Goal: Information Seeking & Learning: Compare options

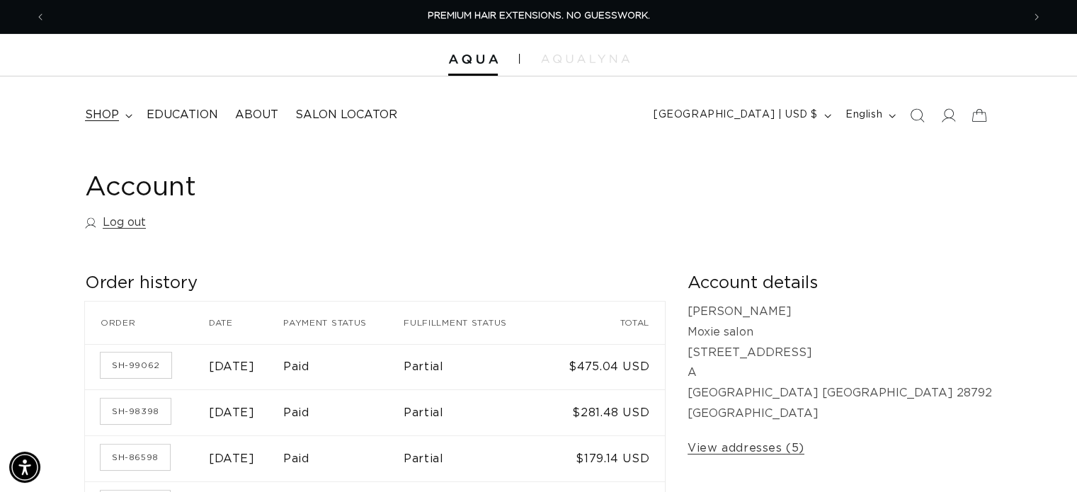
click at [133, 117] on summary "shop" at bounding box center [108, 115] width 62 height 32
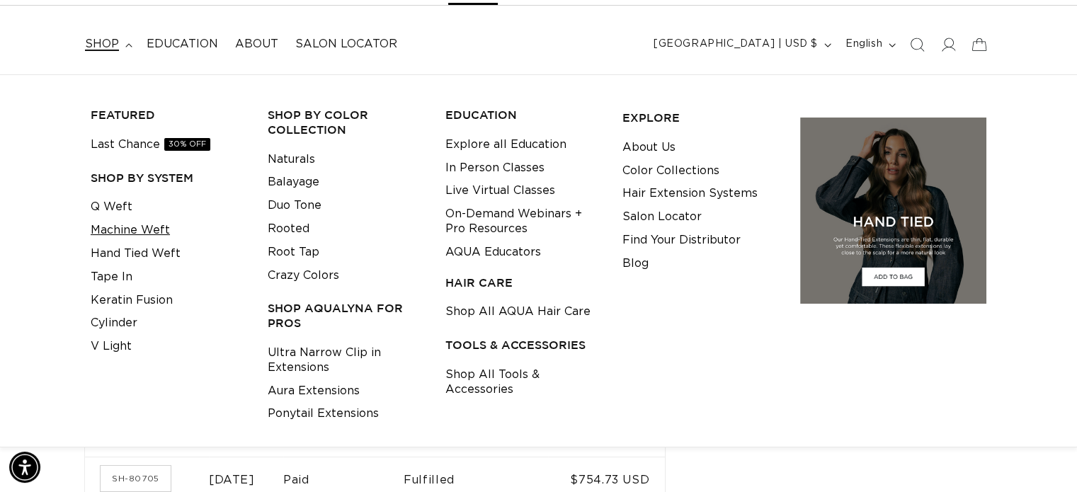
scroll to position [0, 1953]
click at [113, 232] on link "Machine Weft" at bounding box center [130, 230] width 79 height 23
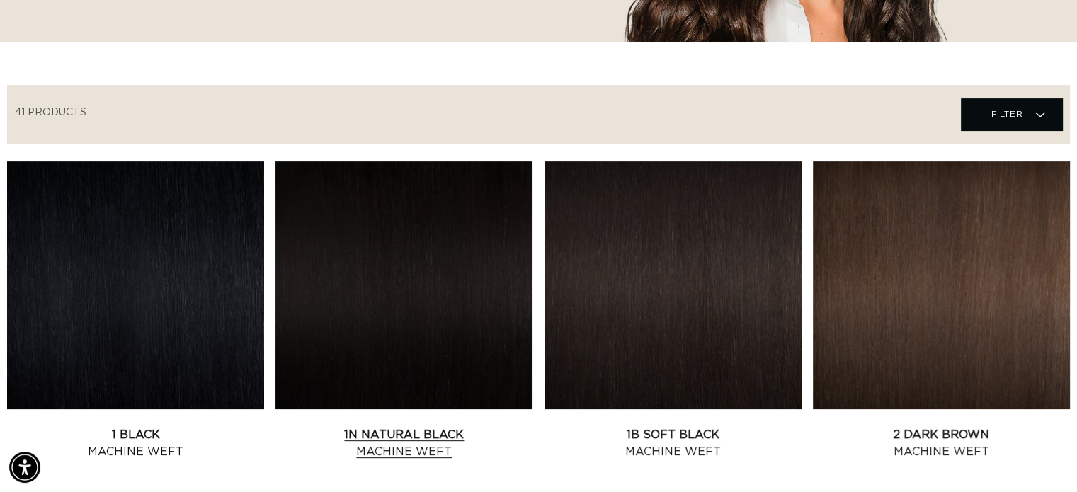
scroll to position [567, 0]
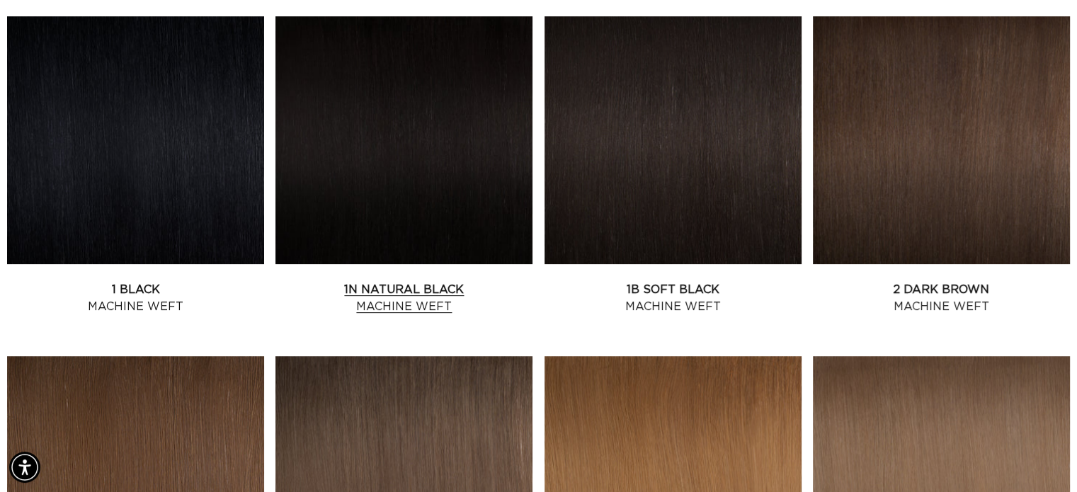
click at [453, 281] on link "1N Natural Black Machine Weft" at bounding box center [404, 298] width 257 height 34
click at [407, 295] on link "1N Natural Black Machine Weft" at bounding box center [404, 298] width 257 height 34
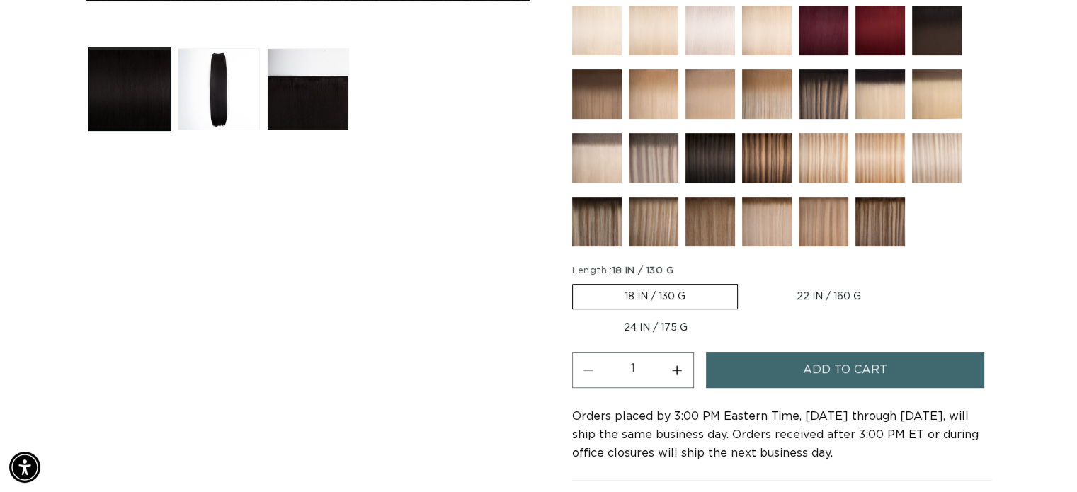
scroll to position [0, 977]
click at [820, 294] on label "22 IN / 160 G Variant sold out or unavailable" at bounding box center [829, 297] width 168 height 24
click at [746, 282] on input "22 IN / 160 G Variant sold out or unavailable" at bounding box center [745, 281] width 1 height 1
radio input "true"
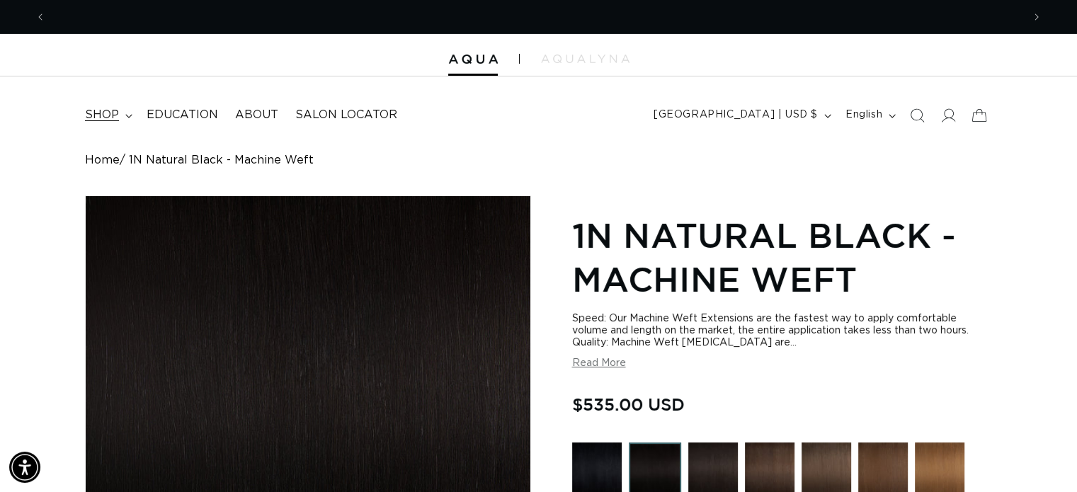
scroll to position [0, 977]
click at [130, 112] on summary "shop" at bounding box center [108, 115] width 62 height 32
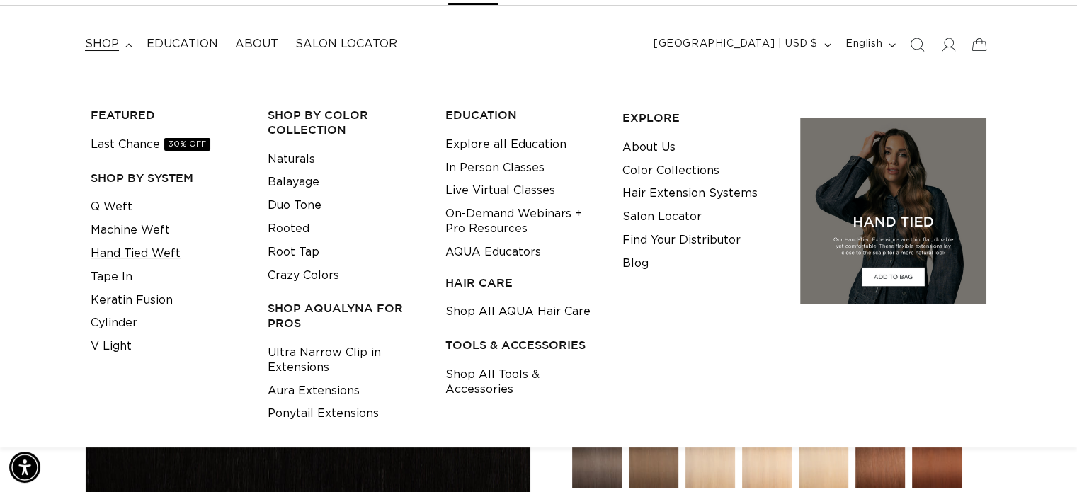
scroll to position [0, 0]
click at [125, 252] on link "Hand Tied Weft" at bounding box center [136, 253] width 90 height 23
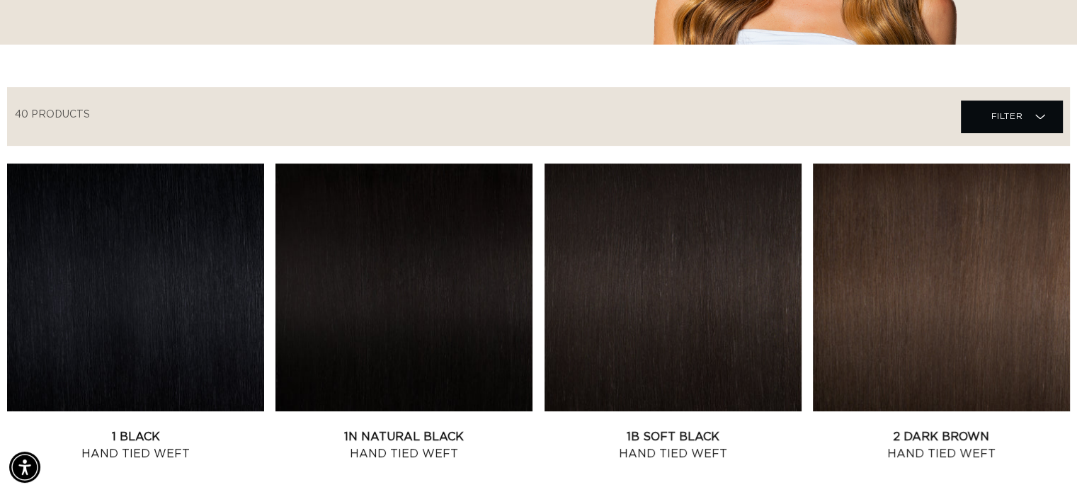
scroll to position [708, 0]
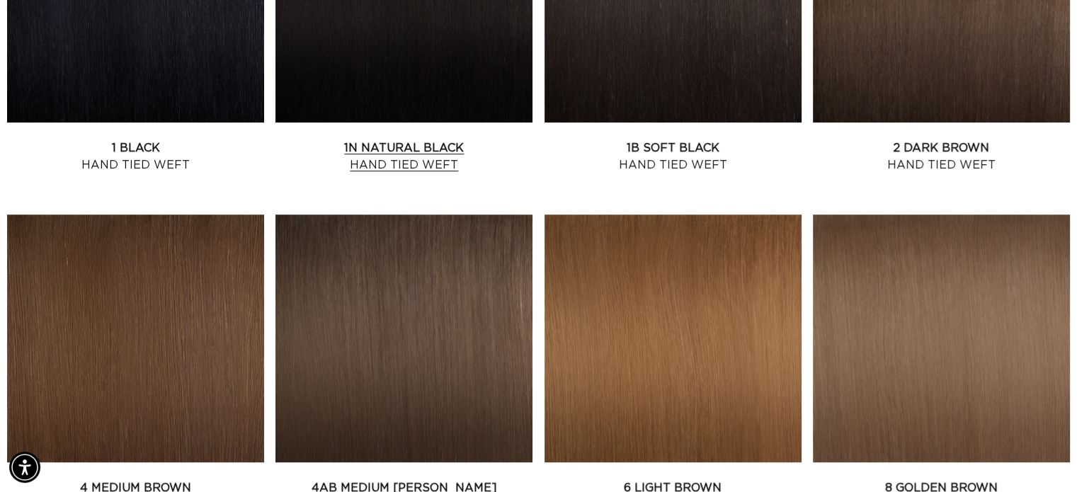
click at [395, 140] on link "1N Natural Black Hand Tied Weft" at bounding box center [404, 157] width 257 height 34
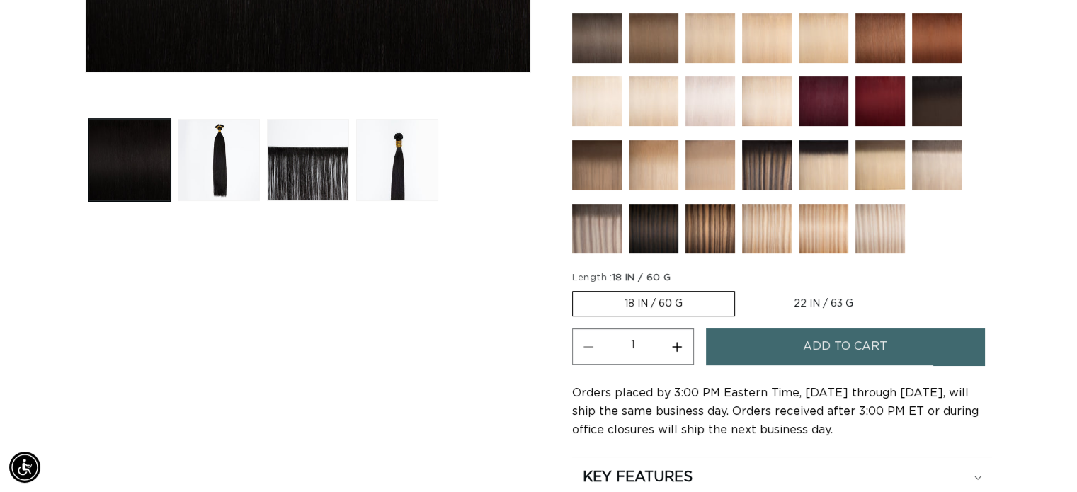
scroll to position [0, 977]
click at [810, 298] on label "22 IN / 63 G Variant sold out or unavailable" at bounding box center [823, 304] width 163 height 24
click at [743, 289] on input "22 IN / 63 G Variant sold out or unavailable" at bounding box center [742, 288] width 1 height 1
radio input "true"
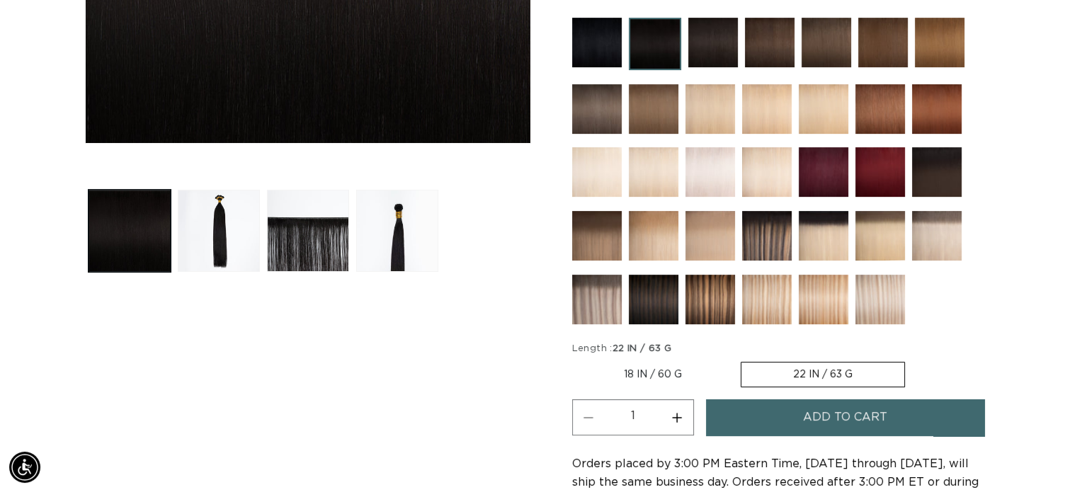
click at [198, 233] on button "Load image 2 in gallery view" at bounding box center [219, 231] width 82 height 82
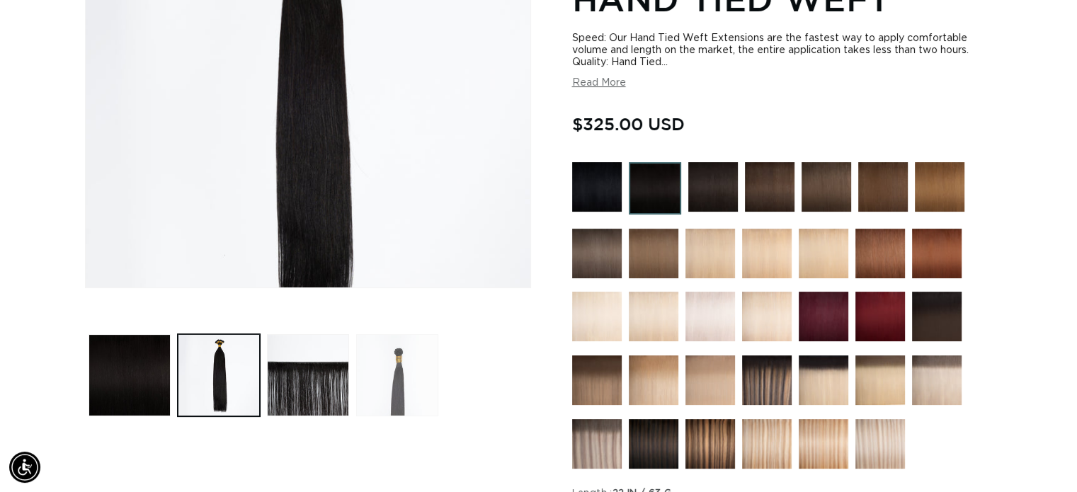
scroll to position [283, 0]
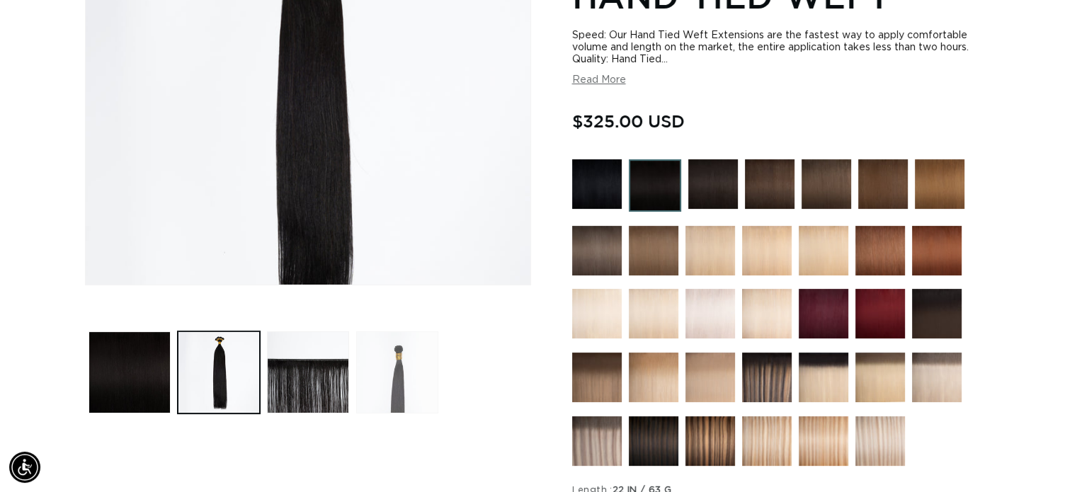
click at [390, 383] on button "Load image 4 in gallery view" at bounding box center [397, 373] width 82 height 82
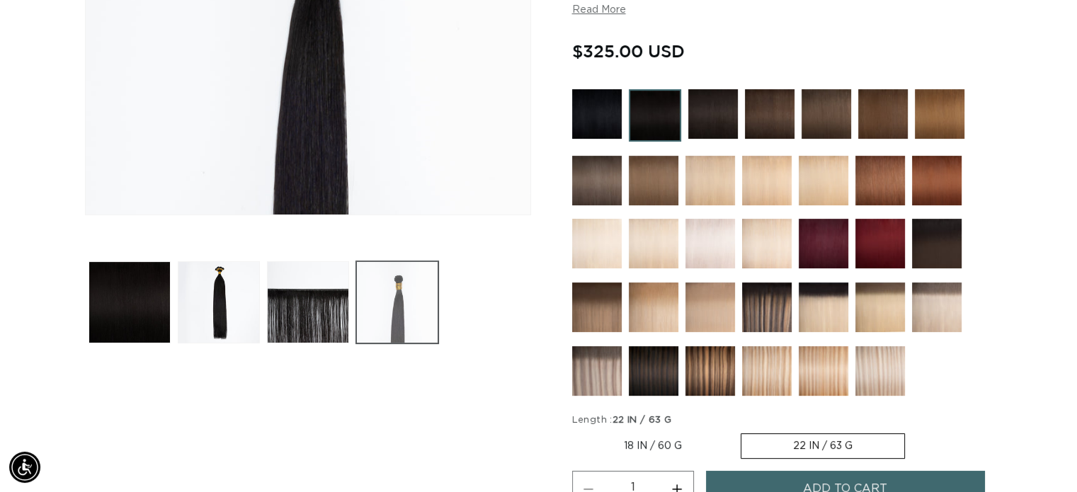
scroll to position [354, 0]
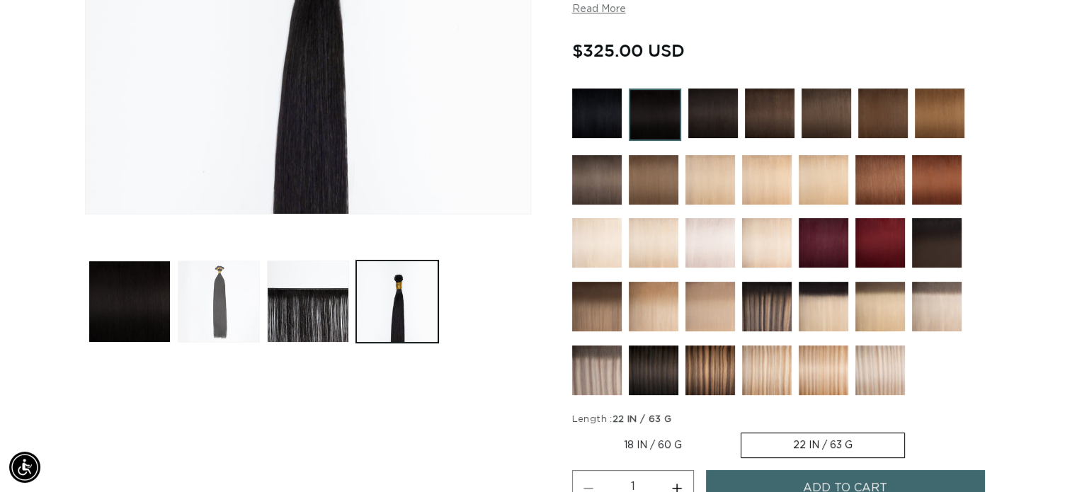
click at [213, 294] on button "Load image 2 in gallery view" at bounding box center [219, 302] width 82 height 82
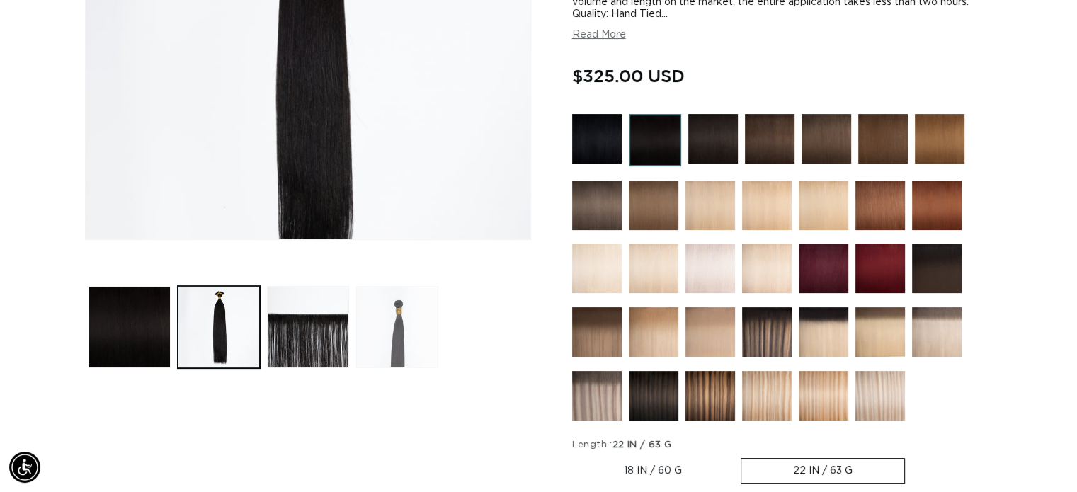
scroll to position [337, 0]
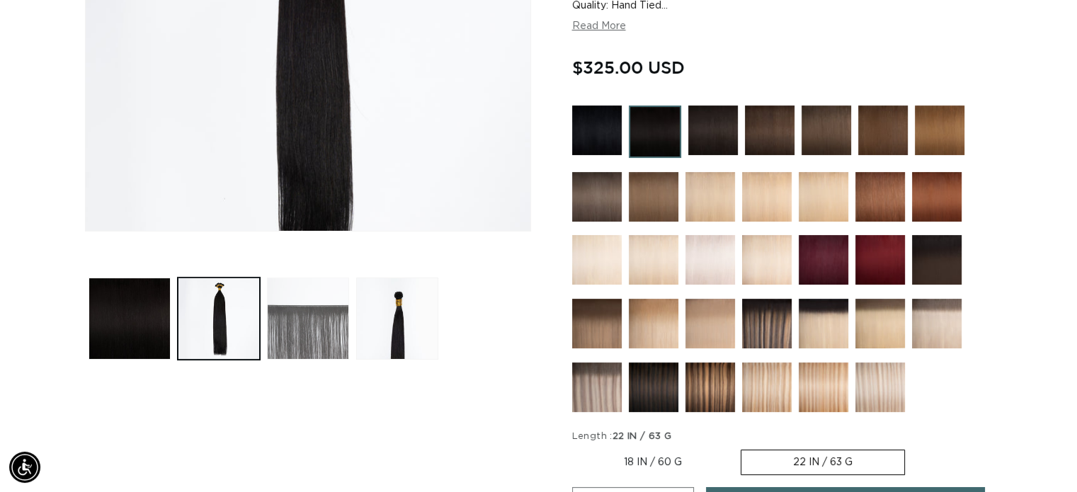
click at [334, 320] on button "Load image 3 in gallery view" at bounding box center [308, 319] width 82 height 82
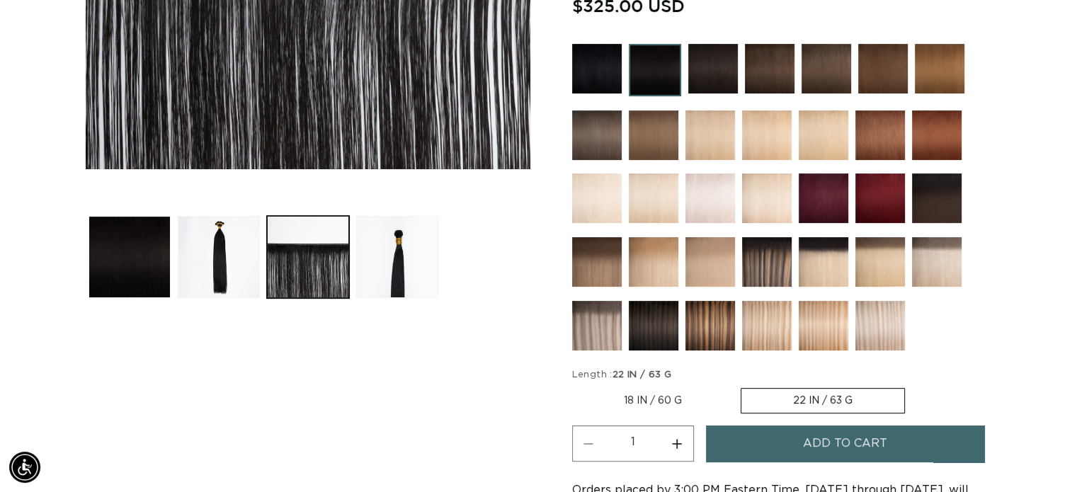
scroll to position [0, 0]
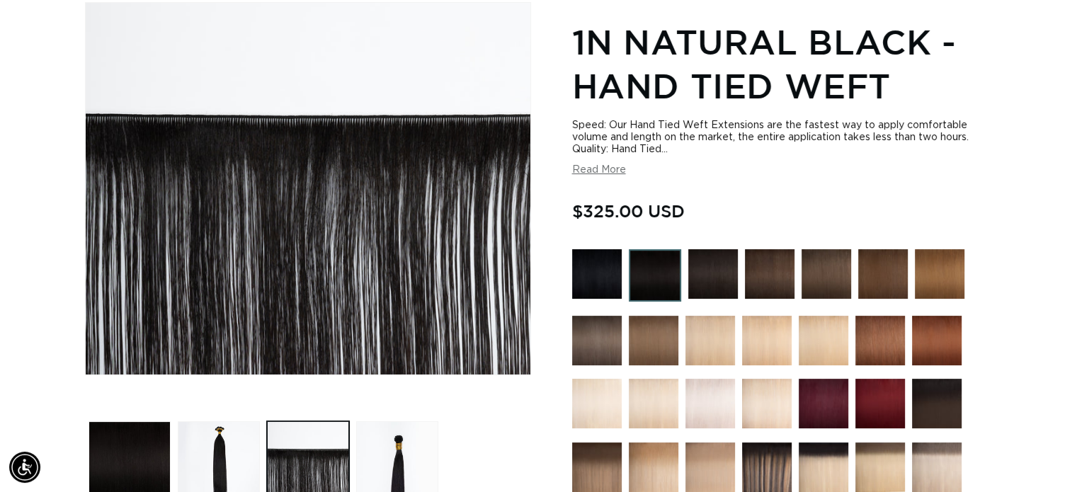
click at [709, 277] on img at bounding box center [714, 274] width 50 height 50
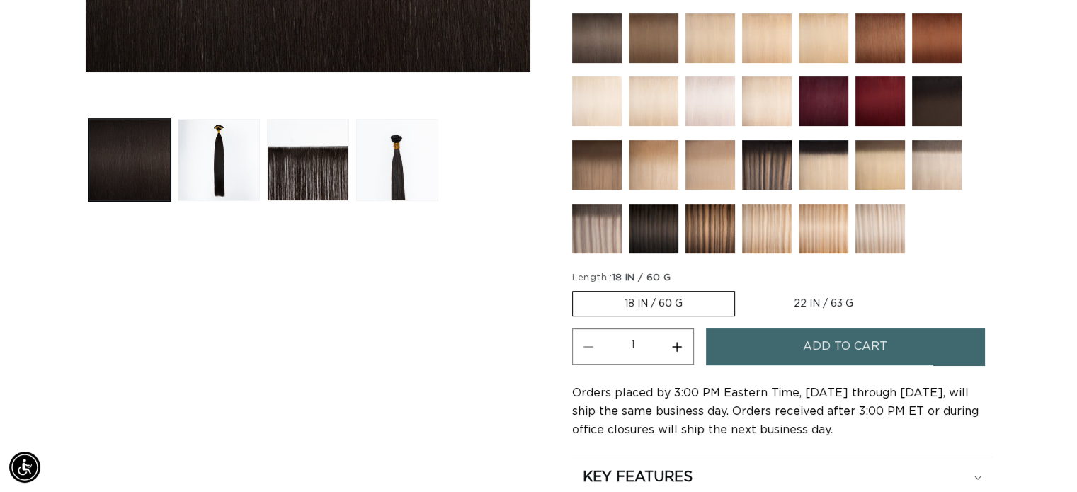
scroll to position [567, 0]
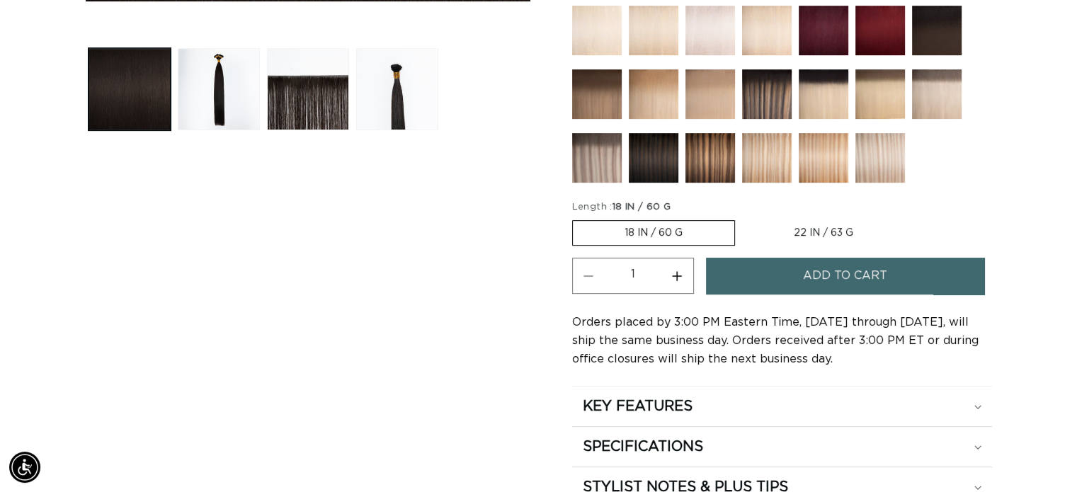
click at [829, 237] on label "22 IN / 63 G Variant sold out or unavailable" at bounding box center [823, 233] width 163 height 24
click at [743, 218] on input "22 IN / 63 G Variant sold out or unavailable" at bounding box center [742, 217] width 1 height 1
radio input "true"
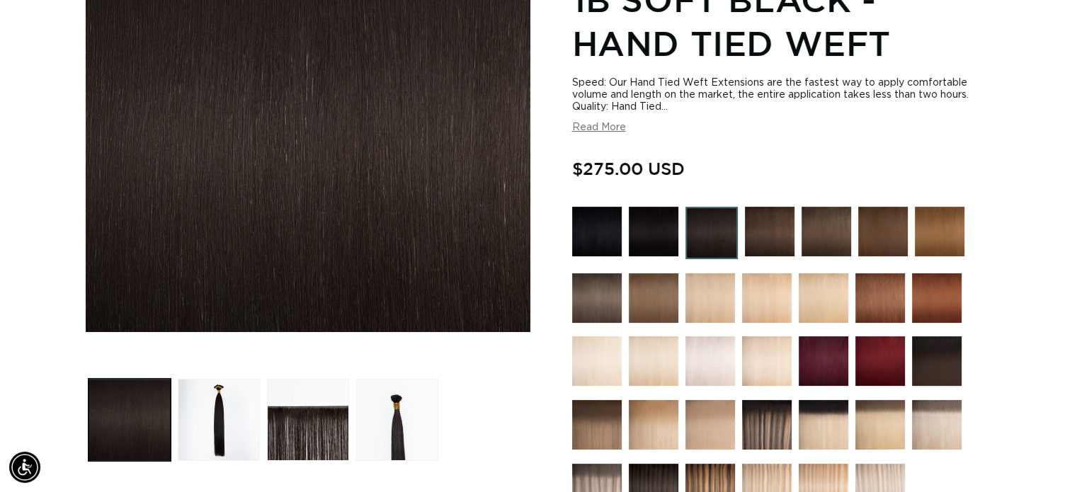
scroll to position [213, 0]
